Goal: Information Seeking & Learning: Learn about a topic

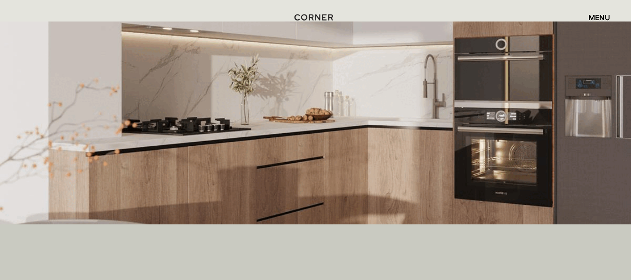
scroll to position [205, 0]
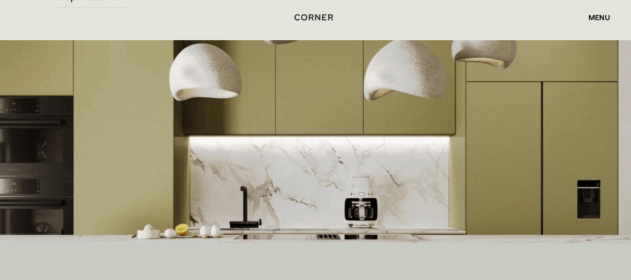
click at [603, 112] on img at bounding box center [315, 141] width 631 height 203
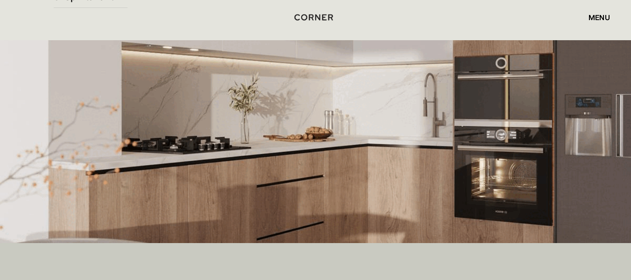
click at [603, 112] on img at bounding box center [315, 141] width 631 height 203
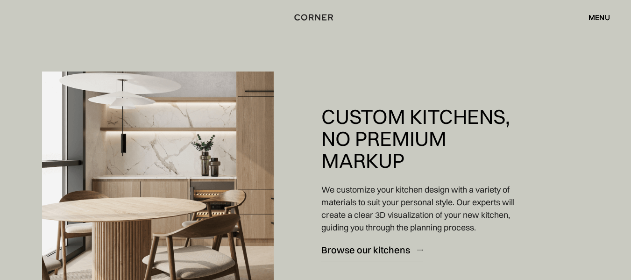
scroll to position [616, 0]
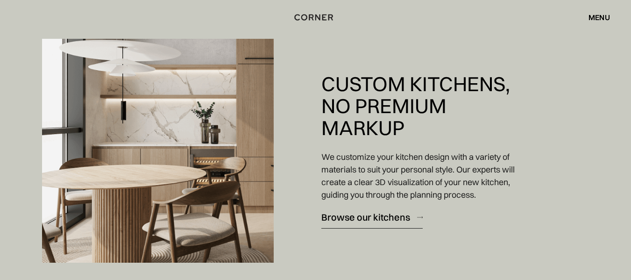
click at [388, 216] on div "Browse our kitchens" at bounding box center [365, 217] width 89 height 13
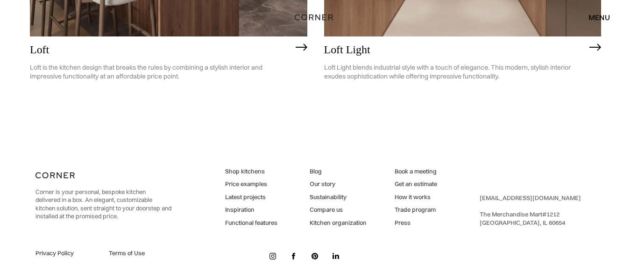
scroll to position [2431, 0]
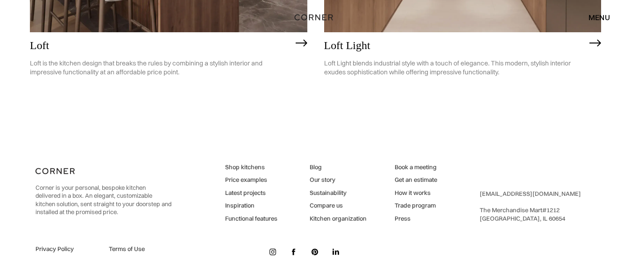
click at [256, 178] on link "Price examples" at bounding box center [251, 180] width 52 height 8
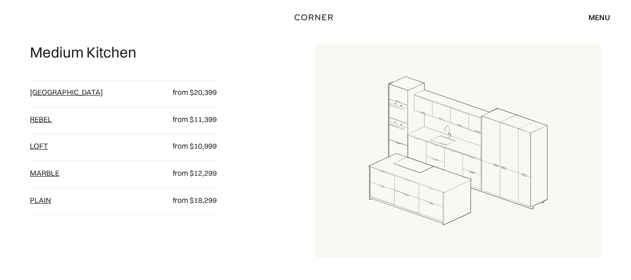
scroll to position [654, 0]
